Goal: Obtain resource: Download file/media

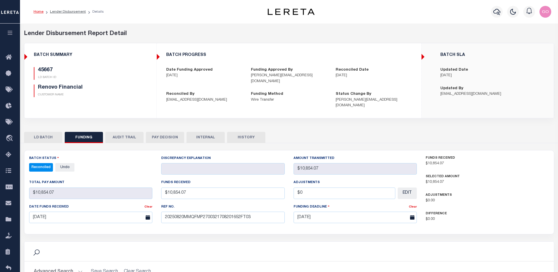
select select "100"
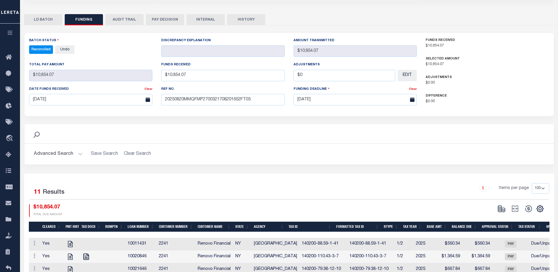
click at [391, 25] on div "Search Advanced Search Save Search Clear Search" at bounding box center [289, 203] width 530 height 357
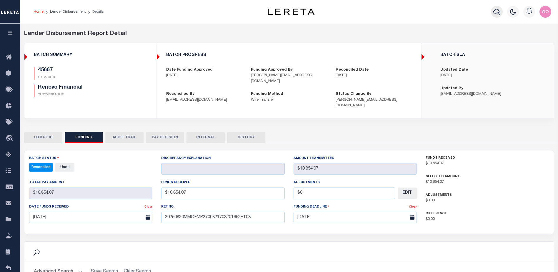
click at [498, 12] on icon "button" at bounding box center [497, 11] width 7 height 7
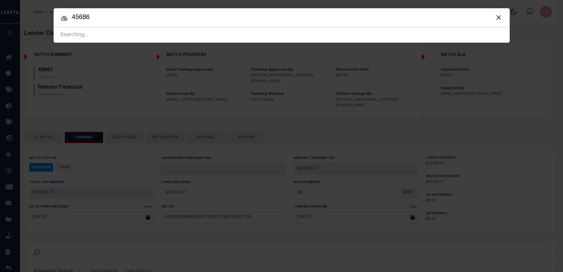
type input "45686"
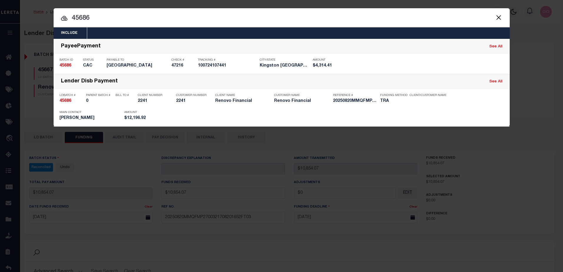
click at [144, 156] on div "Include Loans TBM Customers Borrowers Payments (Lender Non-Disb) Payments (Lend…" at bounding box center [281, 136] width 563 height 272
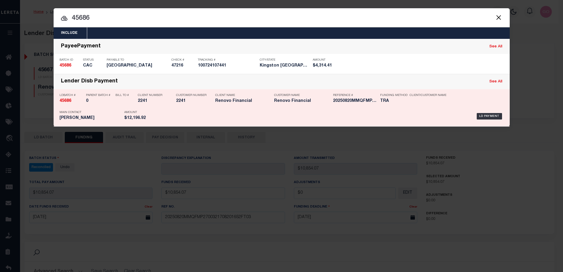
click at [67, 101] on strong "45686" at bounding box center [65, 101] width 12 height 4
checkbox input "true"
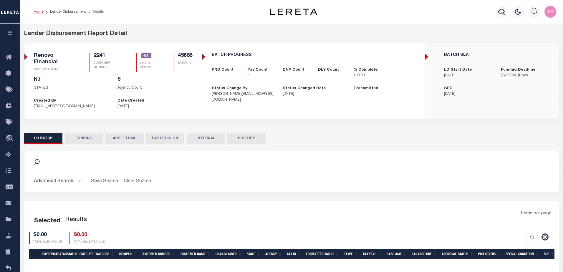
click at [88, 138] on button "FUNDING" at bounding box center [84, 138] width 38 height 11
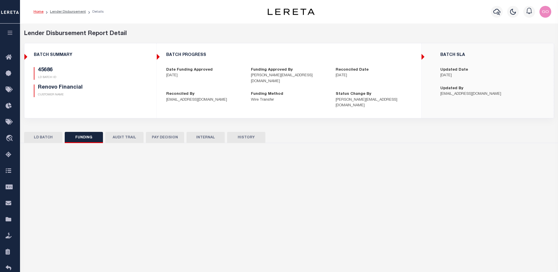
type input "$12,196.92"
type input "$0"
type input "[DATE]"
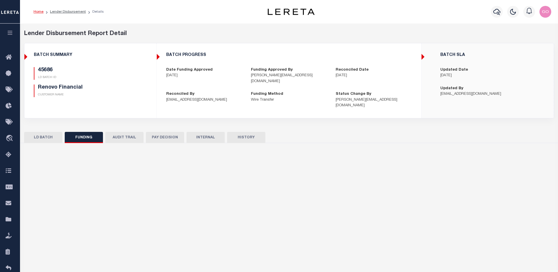
select select "100"
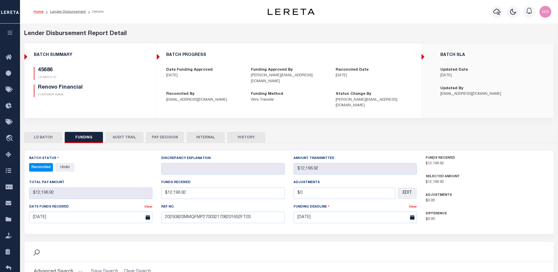
select select "100"
click at [147, 83] on div "45686 LD BATCH ID Renovo Financial CUSTOMER NAME" at bounding box center [90, 84] width 122 height 35
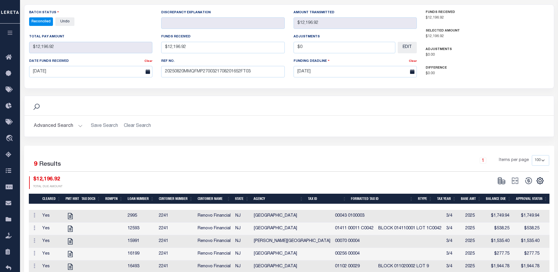
scroll to position [147, 0]
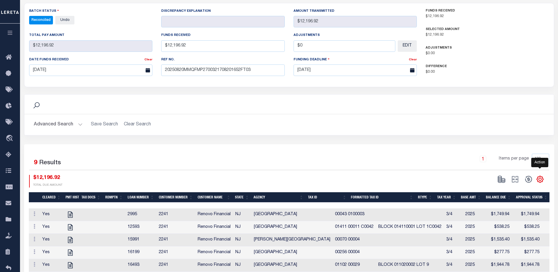
click at [541, 178] on icon "" at bounding box center [540, 179] width 3 height 3
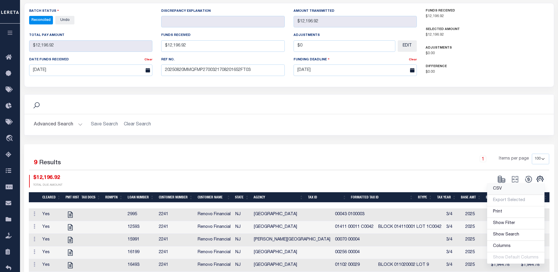
click at [506, 184] on link "CSV" at bounding box center [516, 188] width 57 height 11
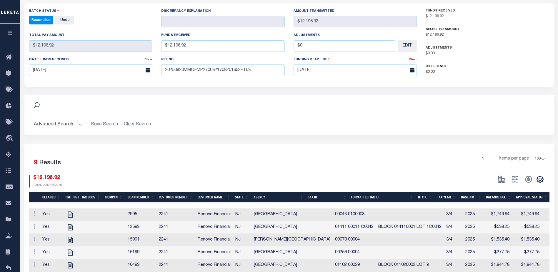
click at [384, 87] on div "Batch Status Reconciled - Select Status - All Active Approval In Progress Batch…" at bounding box center [289, 165] width 530 height 324
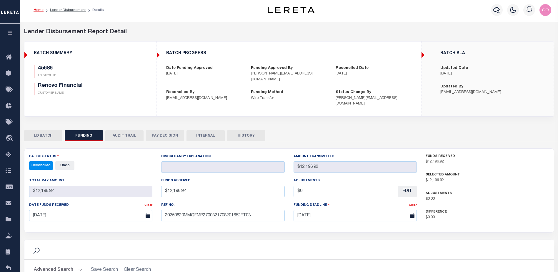
scroll to position [0, 0]
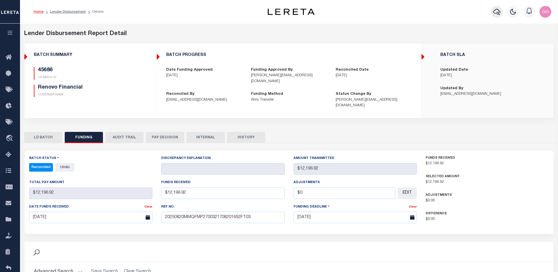
click at [497, 11] on icon "button" at bounding box center [497, 11] width 7 height 7
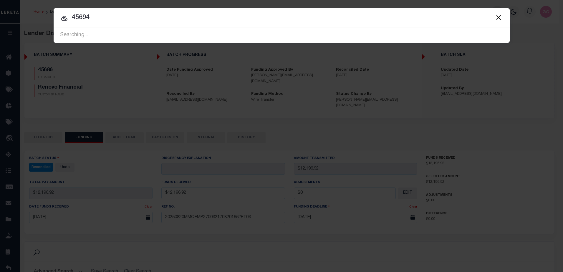
type input "45694"
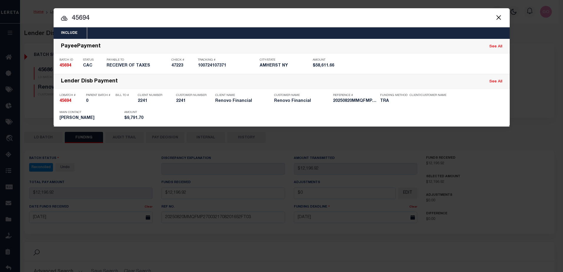
drag, startPoint x: 180, startPoint y: 118, endPoint x: 35, endPoint y: 117, distance: 144.3
click at [180, 118] on div "LD Payment" at bounding box center [330, 116] width 347 height 17
checkbox input "true"
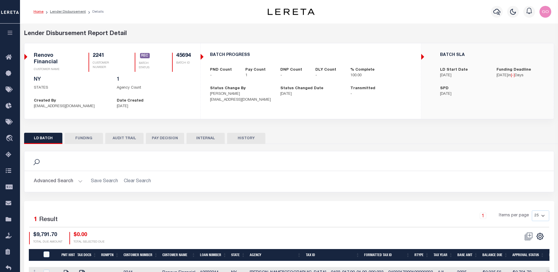
click at [87, 136] on button "FUNDING" at bounding box center [84, 138] width 38 height 11
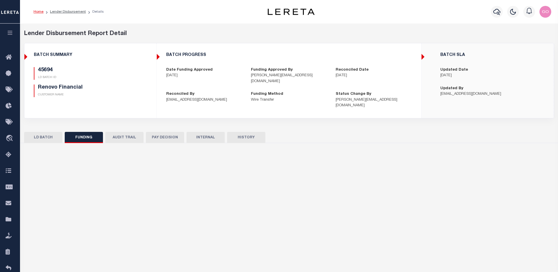
type input "$9,791.7"
type input "$0"
select select "100"
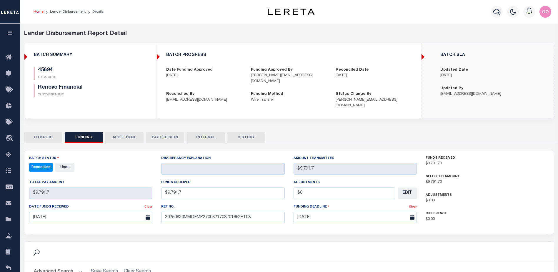
select select "100"
click at [153, 59] on div "BATCH SUMMARY 45694 LD BATCH ID Renovo Financial CUSTOMER NAME" at bounding box center [91, 77] width 132 height 59
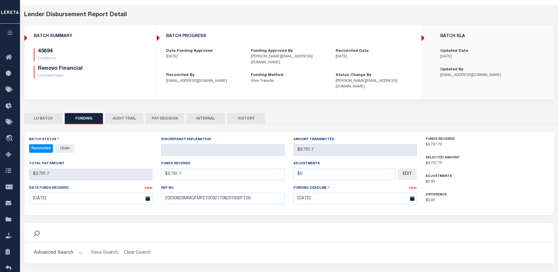
scroll to position [116, 0]
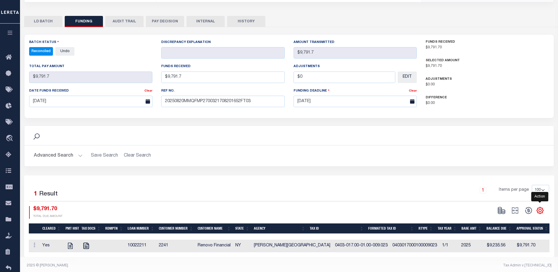
click at [541, 207] on icon "" at bounding box center [541, 211] width 8 height 8
click at [499, 129] on span "CSV" at bounding box center [497, 131] width 9 height 4
